Goal: Find specific page/section: Find specific page/section

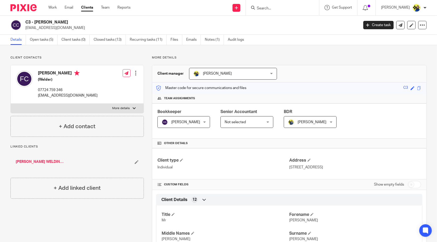
click at [294, 7] on input "Search" at bounding box center [279, 8] width 47 height 5
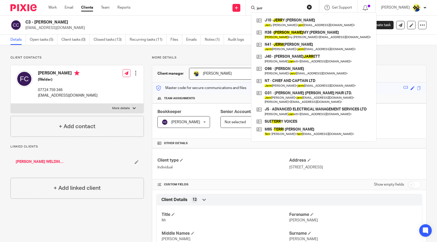
type input "jerra"
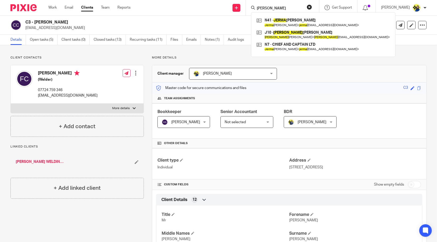
drag, startPoint x: 295, startPoint y: 8, endPoint x: 198, endPoint y: 20, distance: 97.3
click at [198, 20] on body "Work Email Clients Team Reports Work Email Clients Team Reports Settings Send n…" at bounding box center [218, 121] width 437 height 242
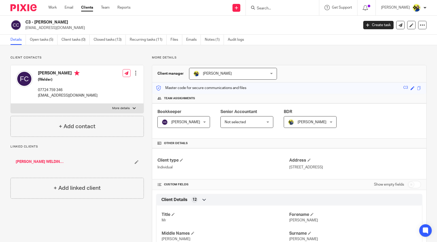
click at [303, 10] on input "Search" at bounding box center [279, 8] width 47 height 5
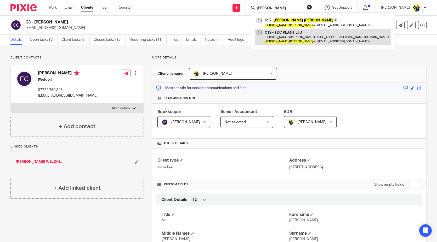
type input "terrence carr"
click at [317, 41] on link at bounding box center [323, 37] width 136 height 16
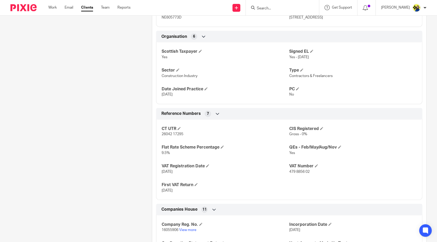
scroll to position [349, 0]
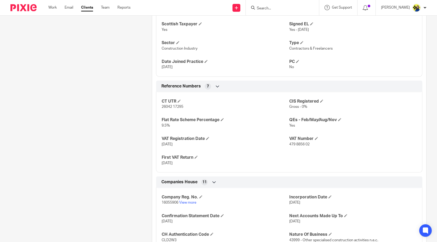
click at [302, 8] on input "Search" at bounding box center [279, 8] width 47 height 5
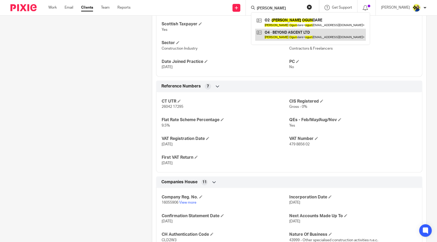
type input "michael ogun"
click at [297, 36] on link at bounding box center [310, 35] width 111 height 12
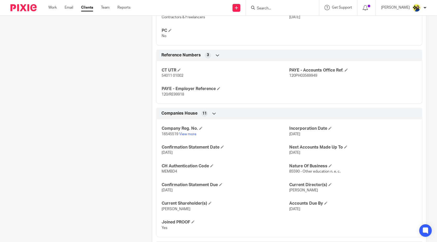
scroll to position [380, 0]
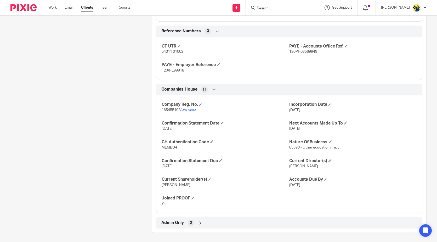
click at [166, 221] on span "Admin Only" at bounding box center [172, 223] width 22 height 5
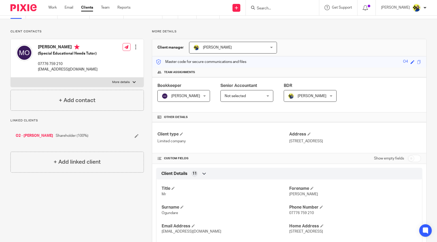
scroll to position [0, 0]
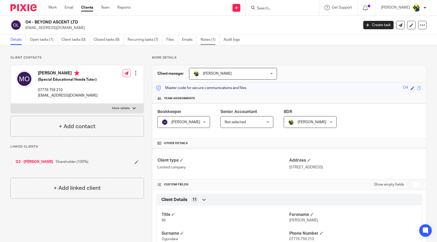
click at [204, 37] on link "Notes (1)" at bounding box center [210, 40] width 19 height 10
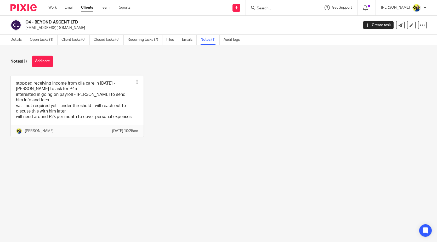
click at [194, 87] on div "stopped receiving income from clia care in [DATE] - [PERSON_NAME] to ask for P4…" at bounding box center [214, 110] width 424 height 70
drag, startPoint x: 213, startPoint y: 99, endPoint x: 208, endPoint y: 97, distance: 5.3
click at [212, 99] on div "stopped receiving income from clia care in [DATE] - [PERSON_NAME] to ask for P4…" at bounding box center [214, 110] width 424 height 70
